Goal: Task Accomplishment & Management: Manage account settings

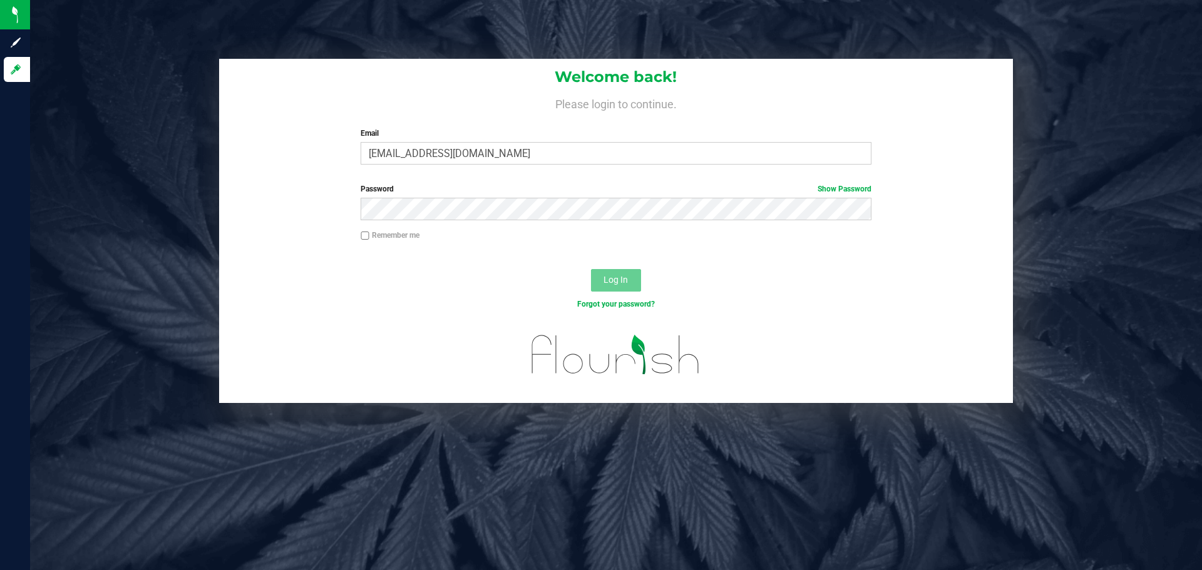
type input "[EMAIL_ADDRESS][DOMAIN_NAME]"
click at [591, 269] on button "Log In" at bounding box center [616, 280] width 50 height 23
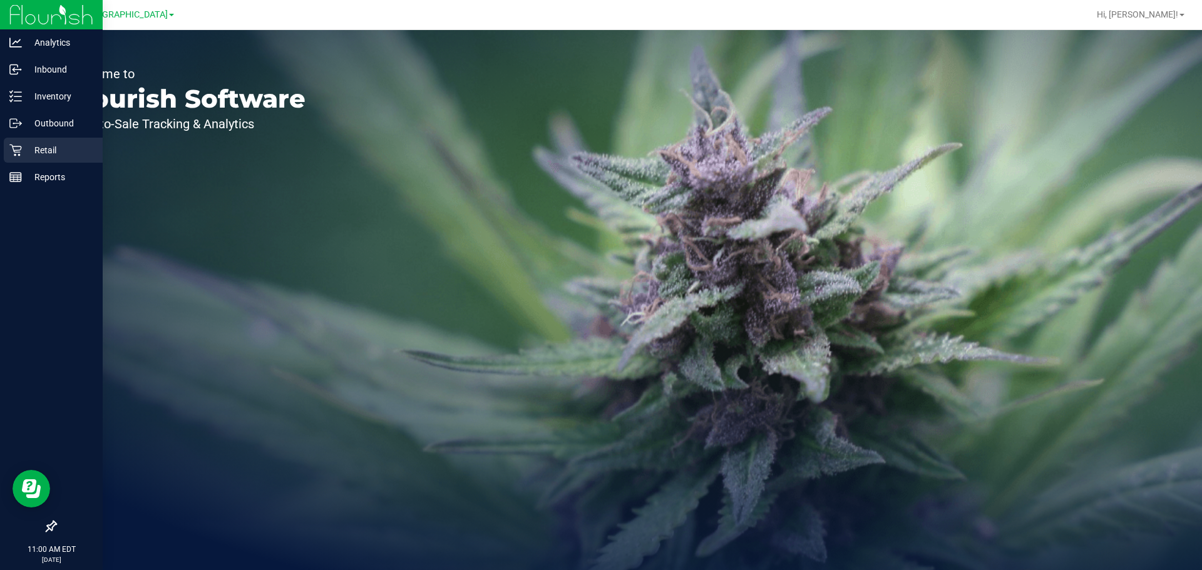
click at [5, 145] on div "Retail" at bounding box center [53, 150] width 99 height 25
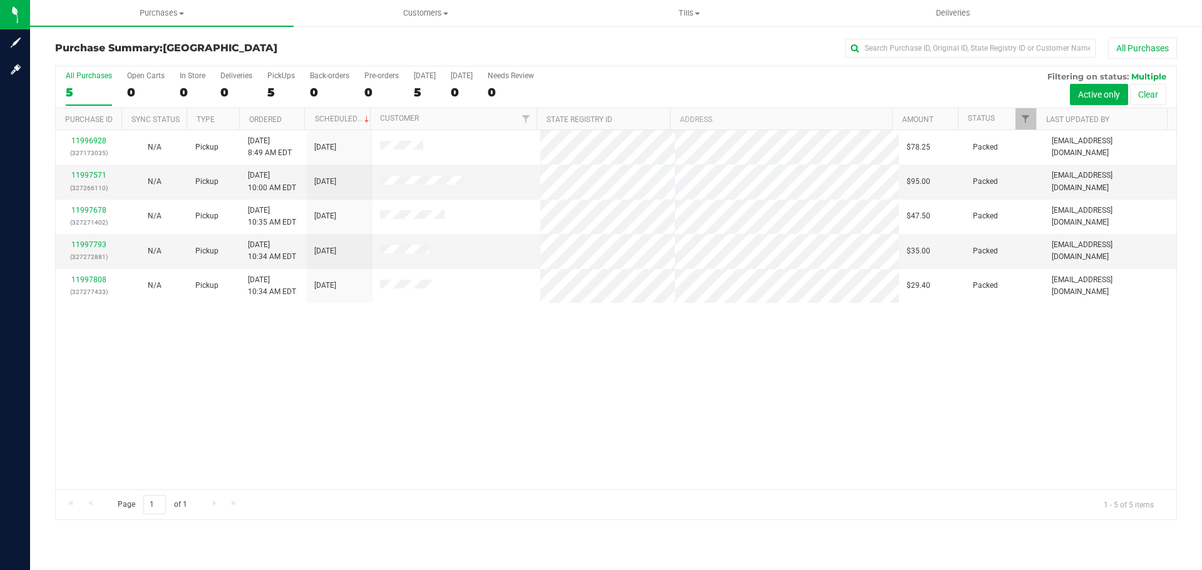
click at [551, 367] on div "11996928 (327173035) N/A Pickup [DATE] 8:49 AM EDT 9/24/2025 $78.25 Packed [EMA…" at bounding box center [616, 309] width 1121 height 359
